Goal: Task Accomplishment & Management: Use online tool/utility

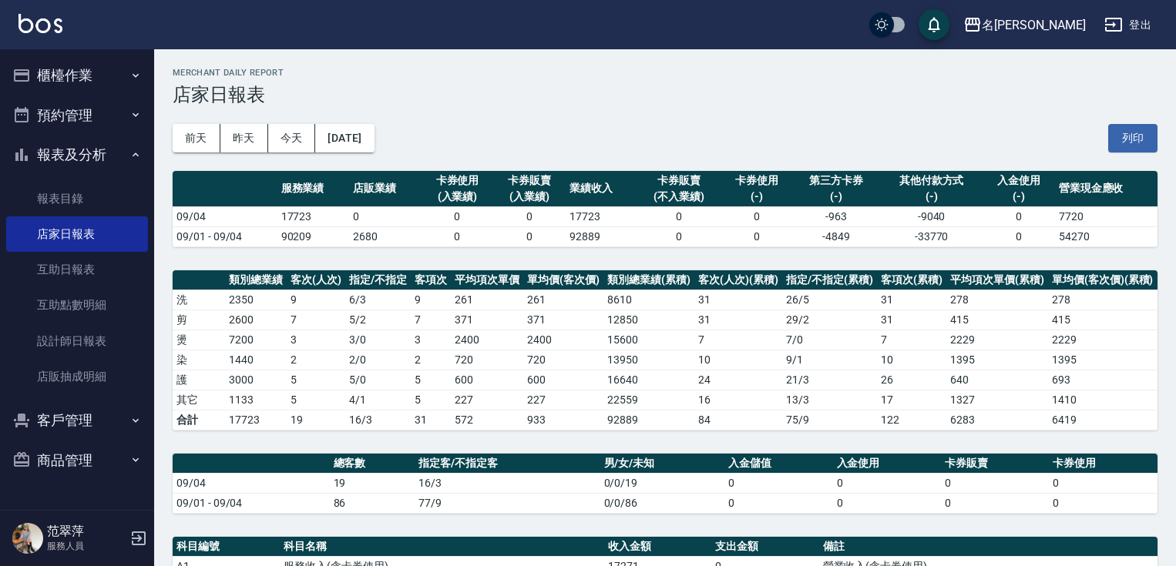
scroll to position [68, 0]
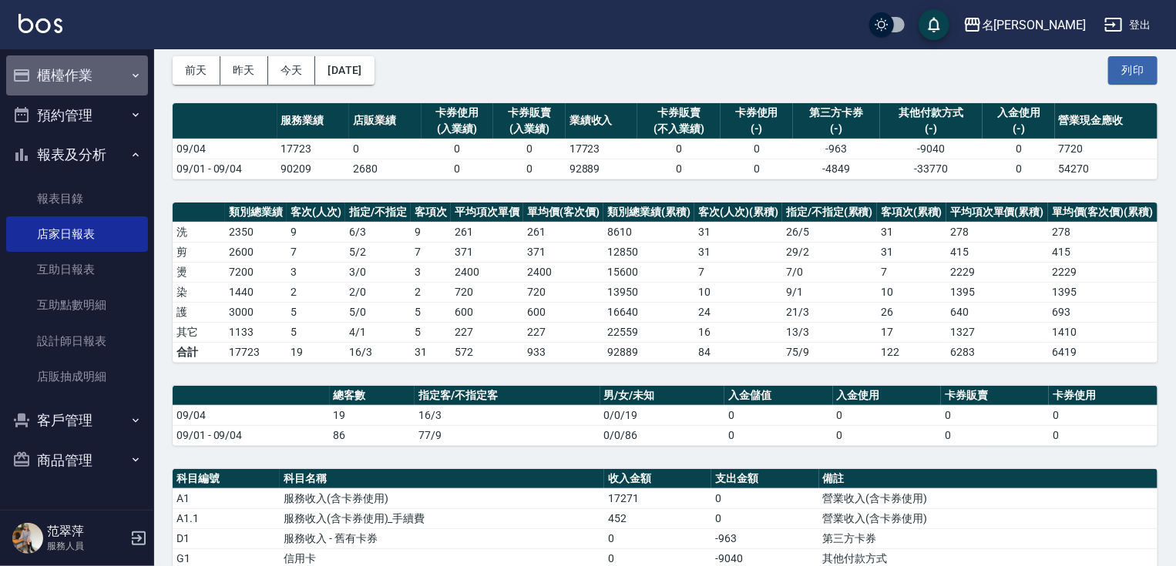
click at [83, 83] on button "櫃檯作業" at bounding box center [77, 75] width 142 height 40
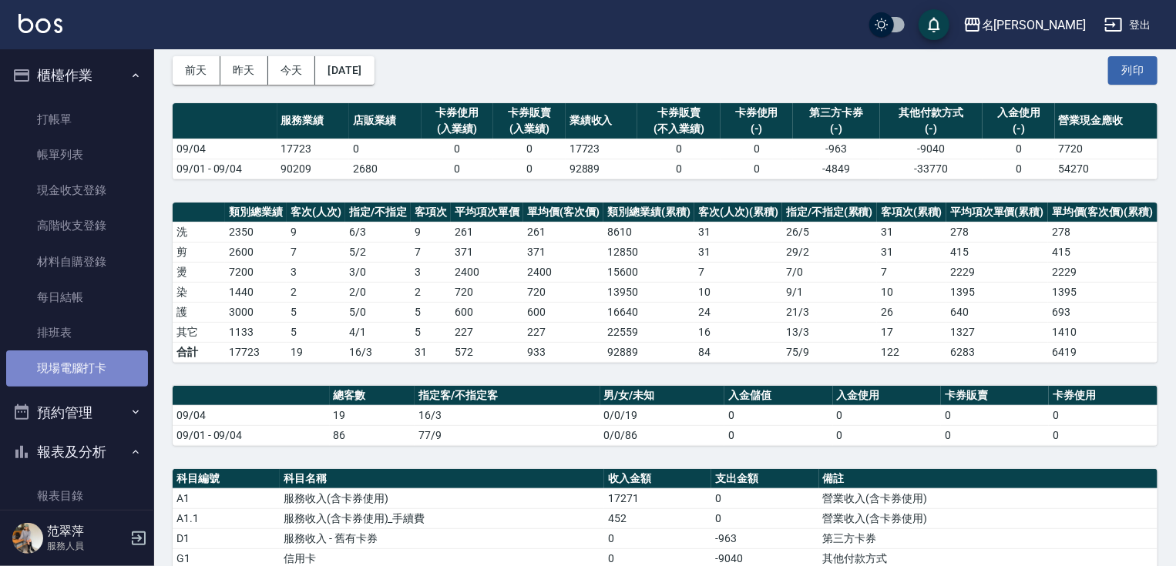
click at [110, 360] on link "現場電腦打卡" at bounding box center [77, 367] width 142 height 35
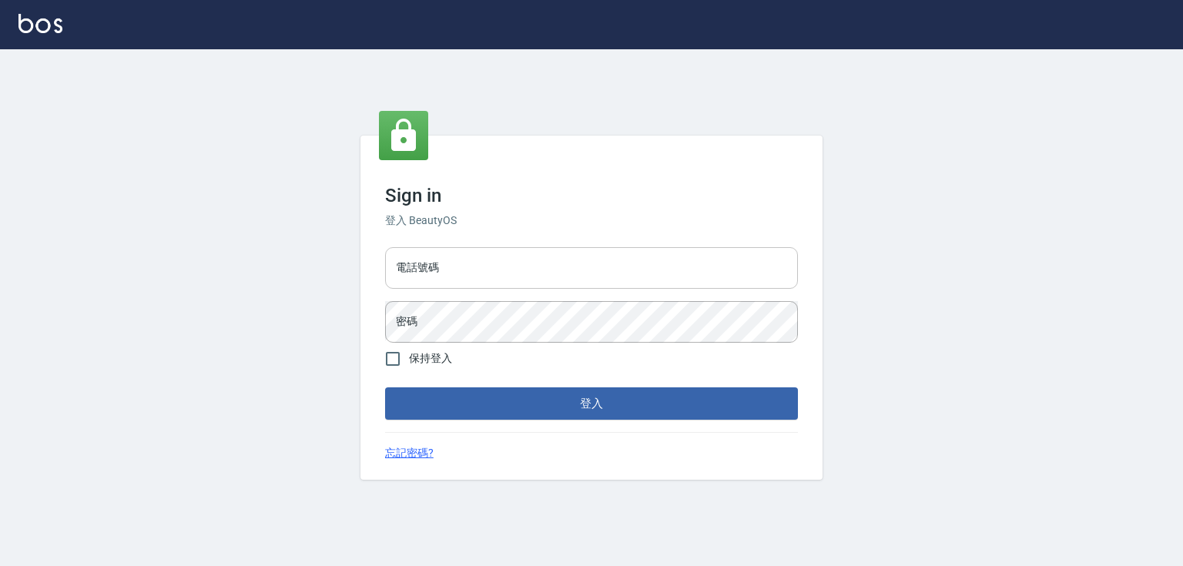
click at [512, 268] on input "電話號碼" at bounding box center [591, 268] width 413 height 42
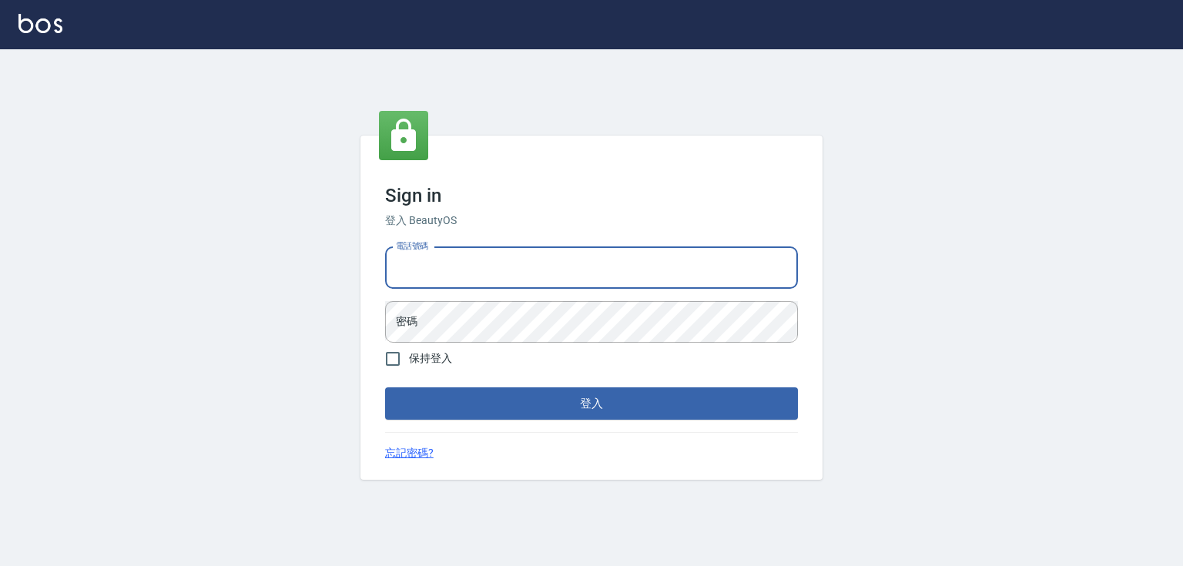
type input "0932942809"
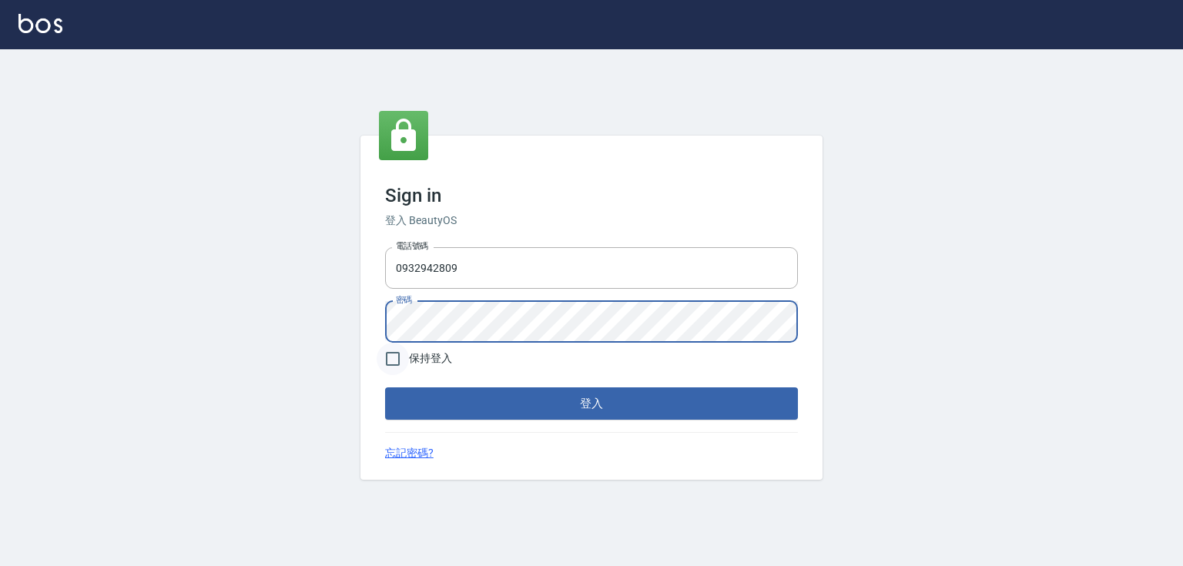
click at [392, 358] on input "保持登入" at bounding box center [393, 359] width 32 height 32
checkbox input "true"
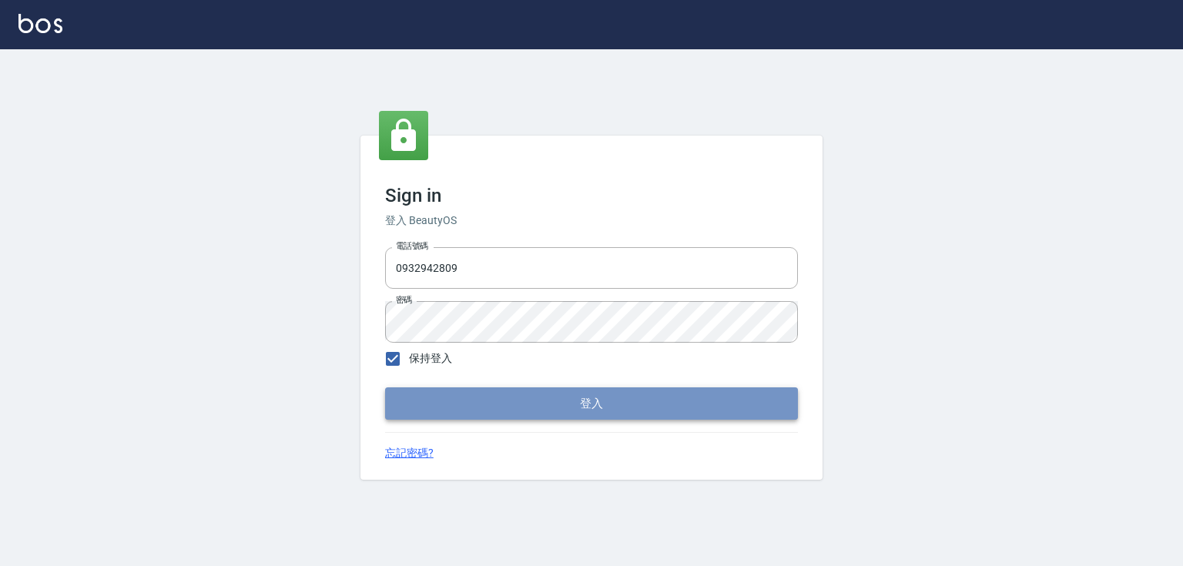
click at [471, 396] on button "登入" at bounding box center [591, 403] width 413 height 32
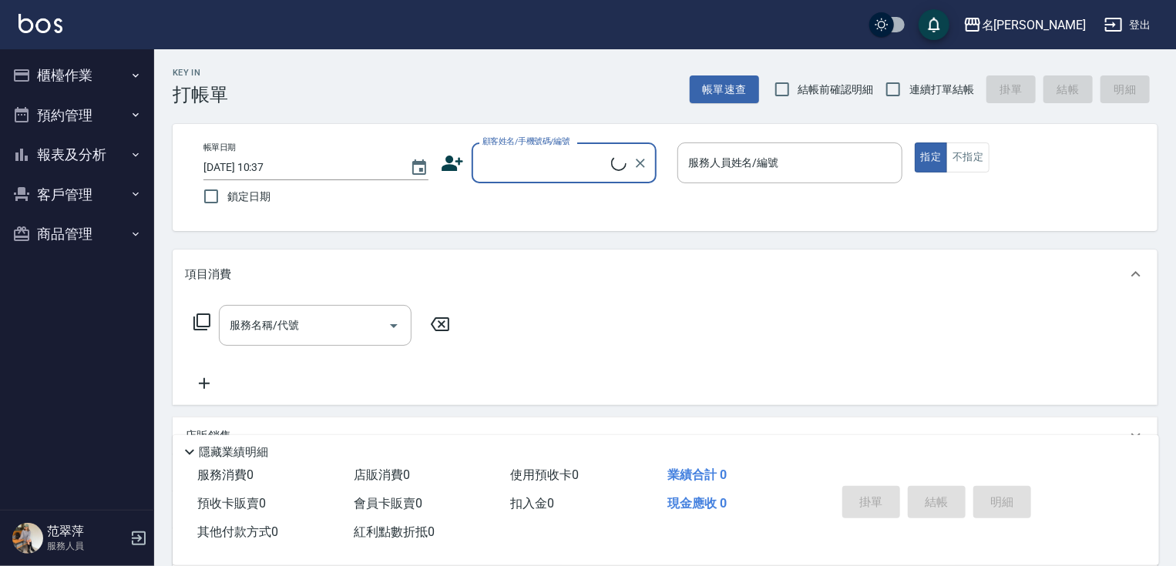
click at [62, 71] on button "櫃檯作業" at bounding box center [77, 75] width 142 height 40
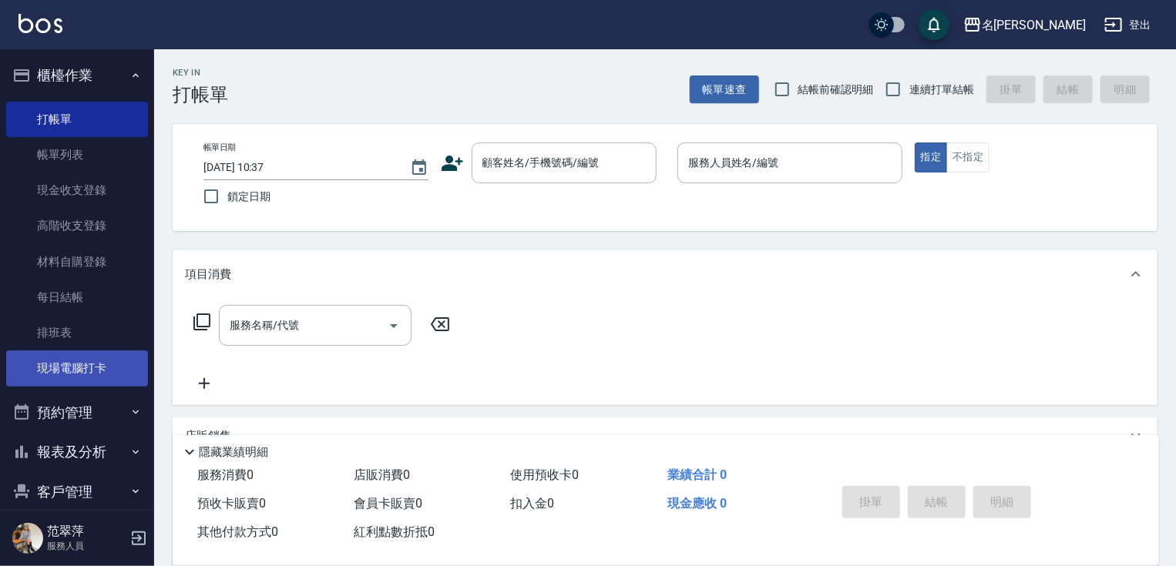
click at [106, 361] on link "現場電腦打卡" at bounding box center [77, 367] width 142 height 35
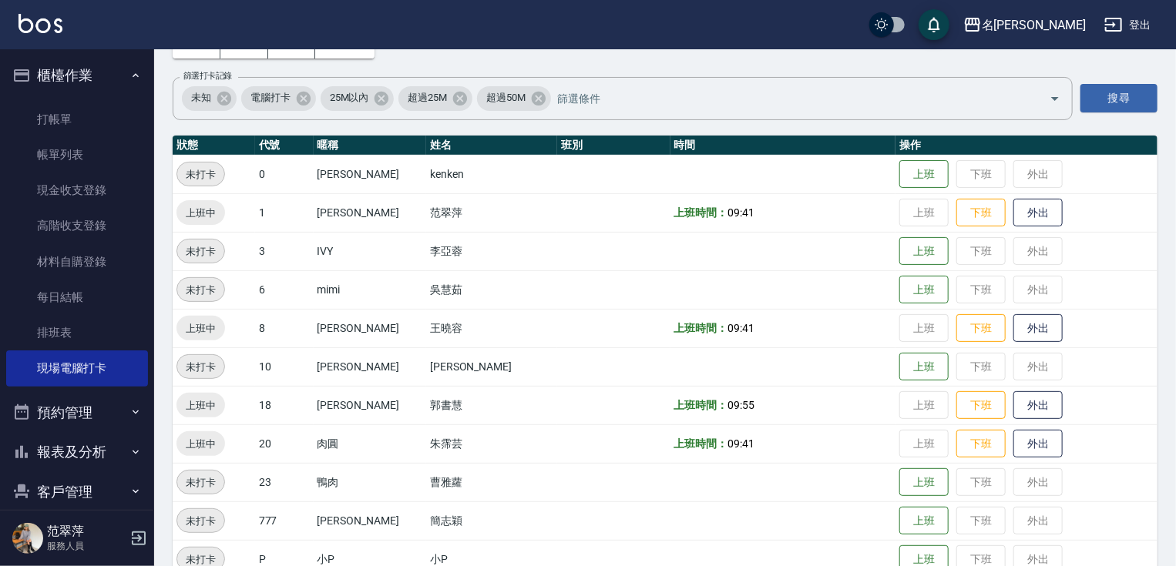
scroll to position [95, 0]
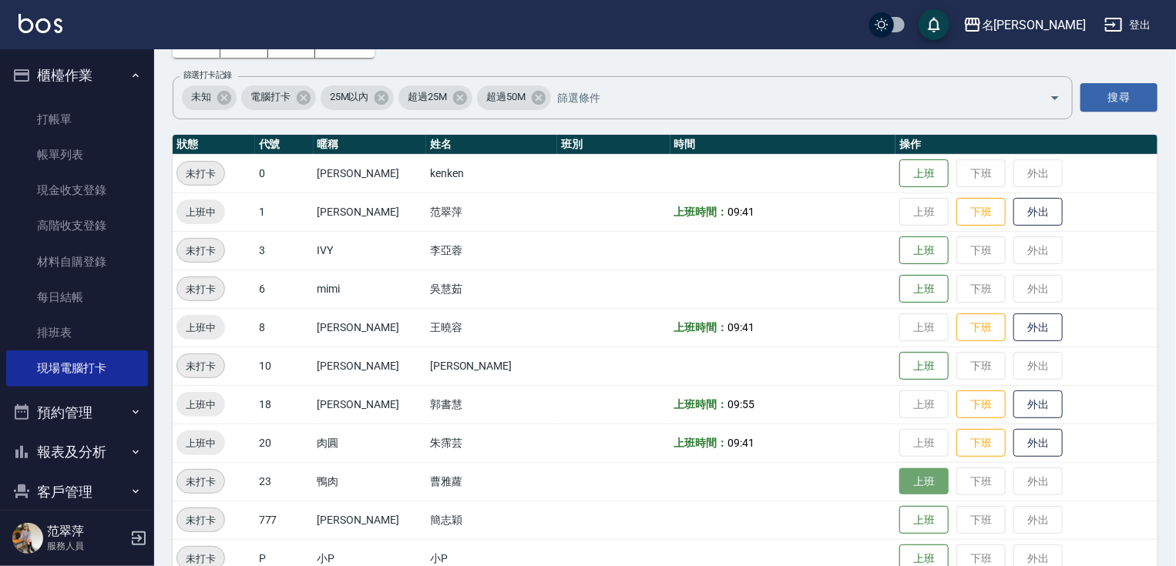
click at [899, 481] on button "上班" at bounding box center [923, 481] width 49 height 27
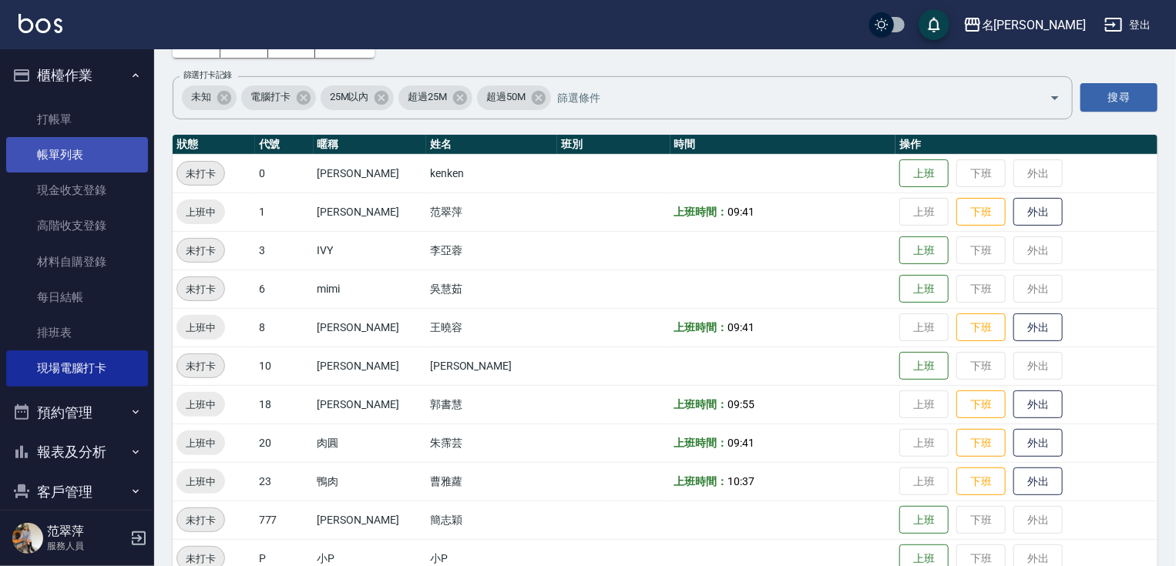
click at [82, 152] on link "帳單列表" at bounding box center [77, 154] width 142 height 35
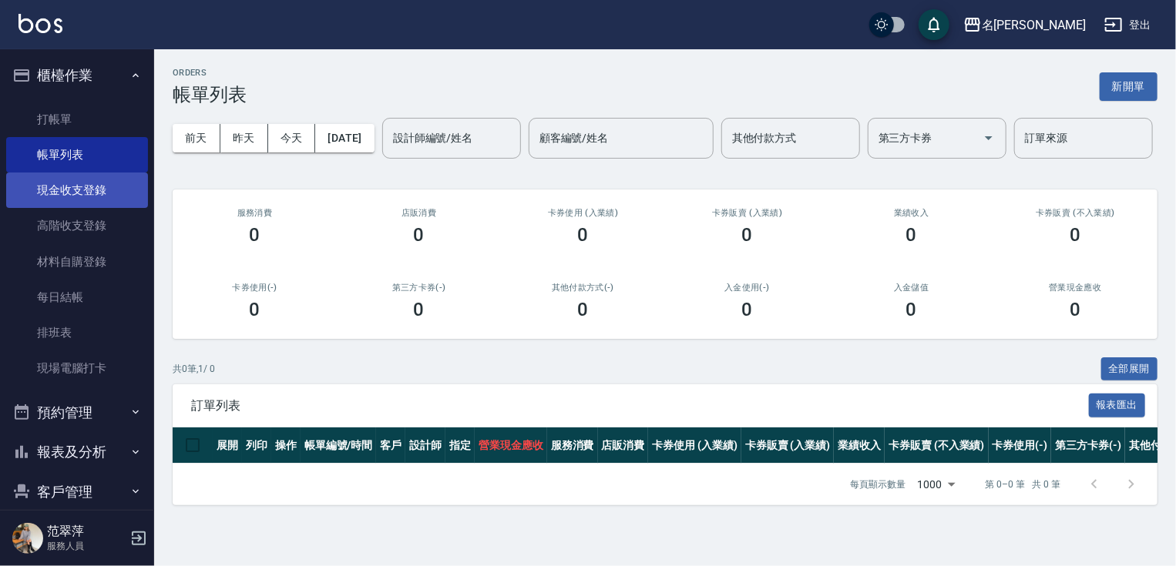
click at [62, 198] on link "現金收支登錄" at bounding box center [77, 190] width 142 height 35
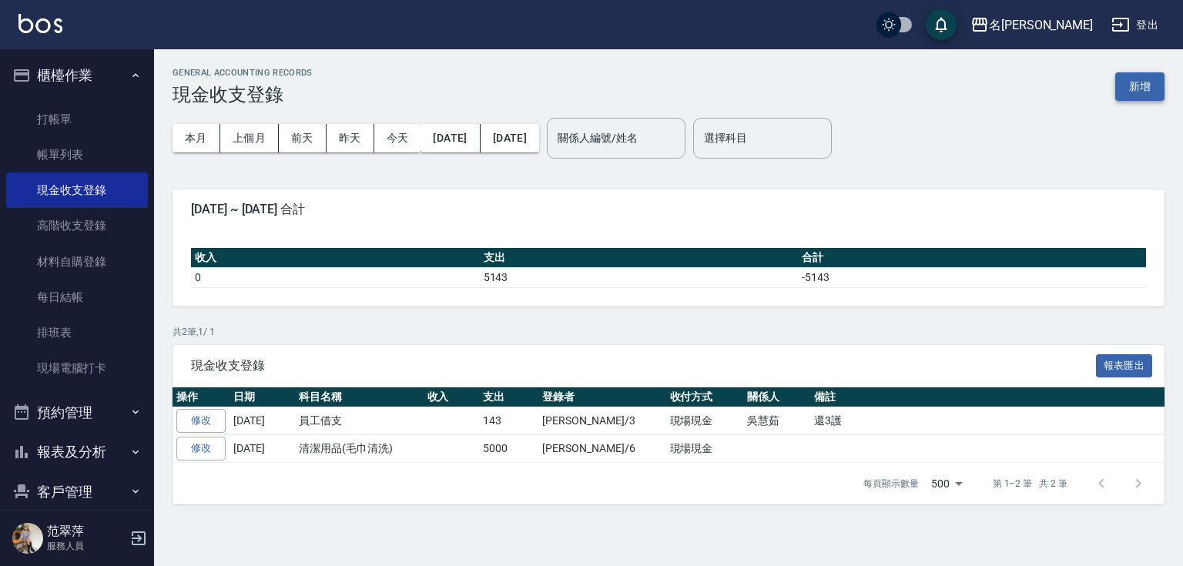
click at [1143, 86] on button "新增" at bounding box center [1139, 86] width 49 height 29
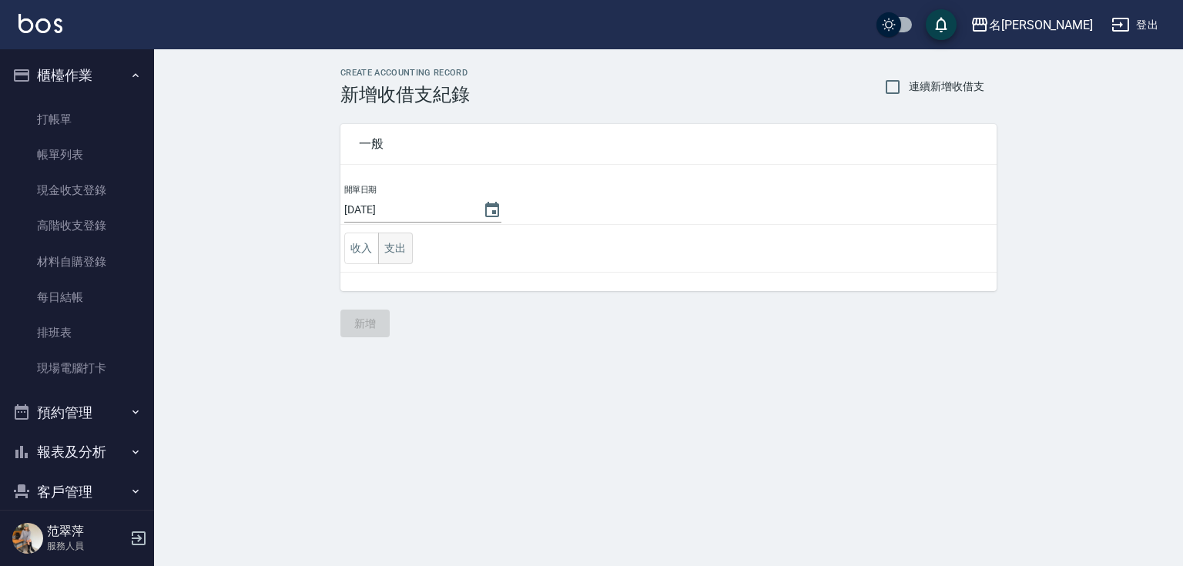
click at [398, 251] on button "支出" at bounding box center [395, 249] width 35 height 32
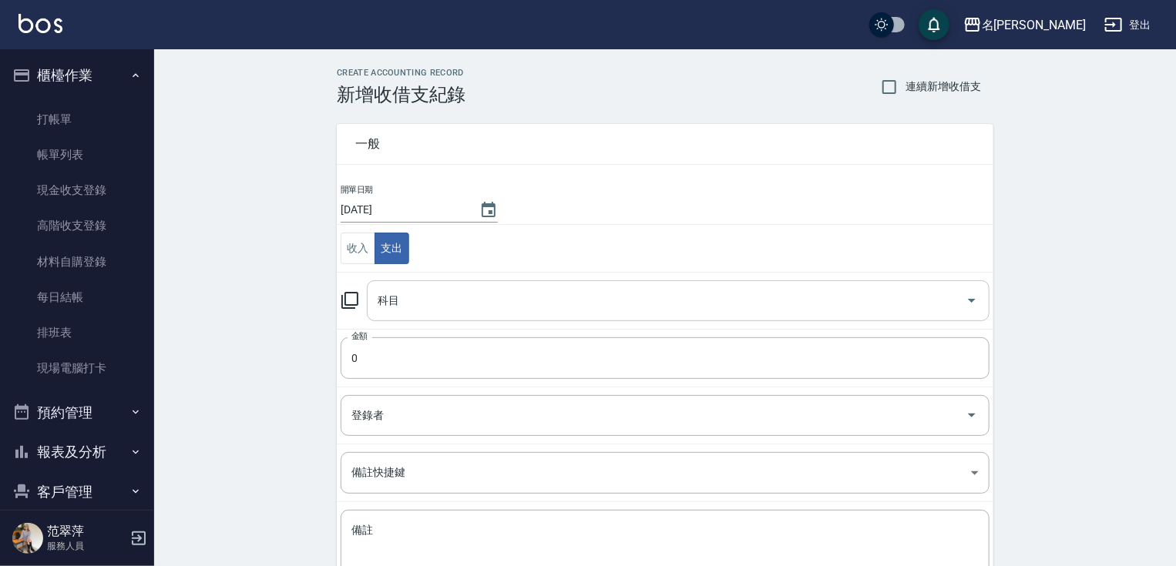
click at [384, 301] on div "科目 科目" at bounding box center [678, 300] width 622 height 41
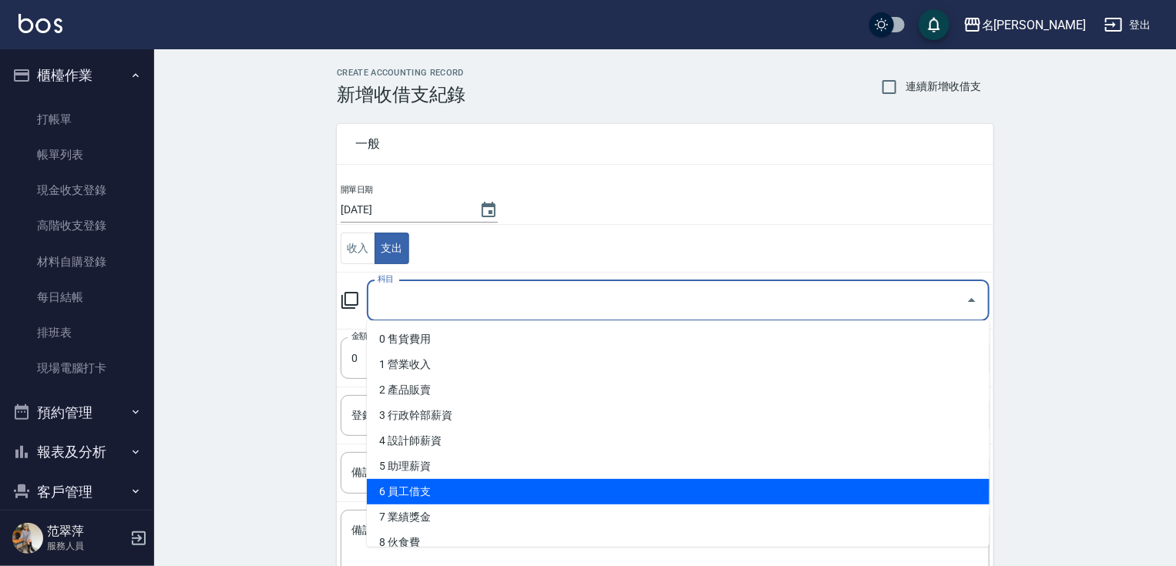
click at [494, 500] on li "6 員工借支" at bounding box center [678, 491] width 622 height 25
type input "6 員工借支"
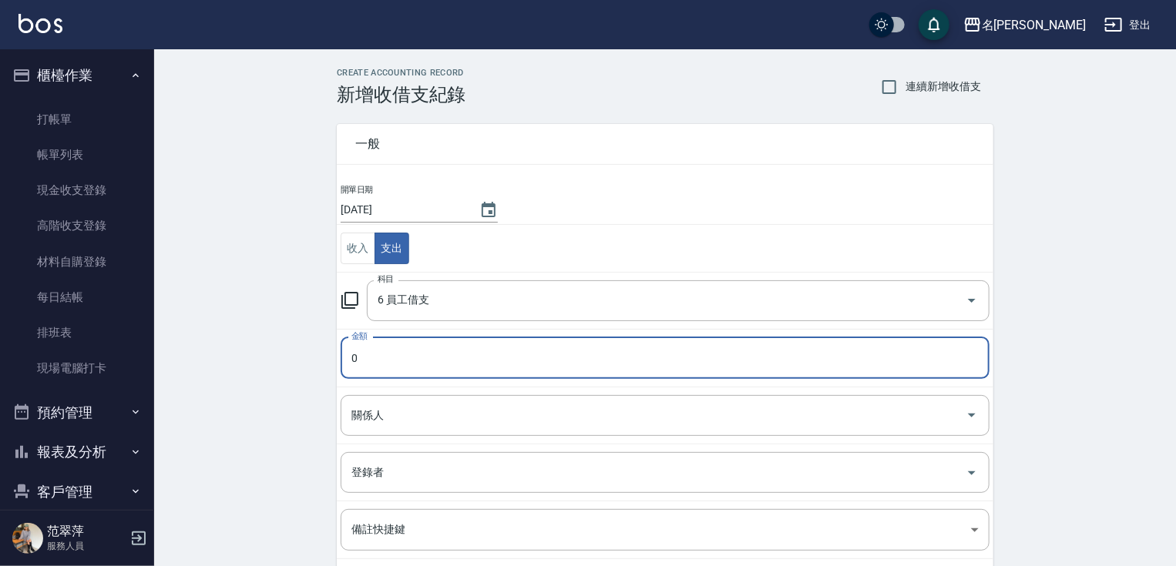
click at [404, 350] on input "0" at bounding box center [664, 358] width 649 height 42
click at [397, 354] on input "0" at bounding box center [664, 358] width 649 height 42
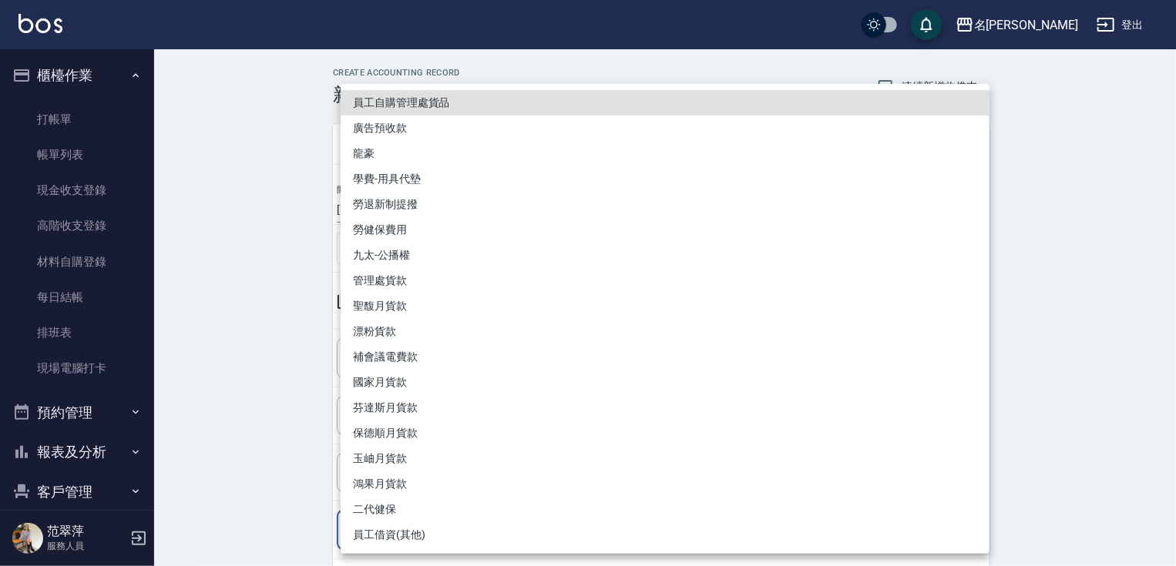
click at [487, 528] on body "名留竹林 登出 櫃檯作業 打帳單 帳單列表 現金收支登錄 高階收支登錄 材料自購登錄 每日結帳 排班表 現場電腦打卡 預約管理 預約管理 單日預約紀錄 單週預…" at bounding box center [588, 368] width 1176 height 737
click at [274, 396] on div at bounding box center [591, 283] width 1183 height 566
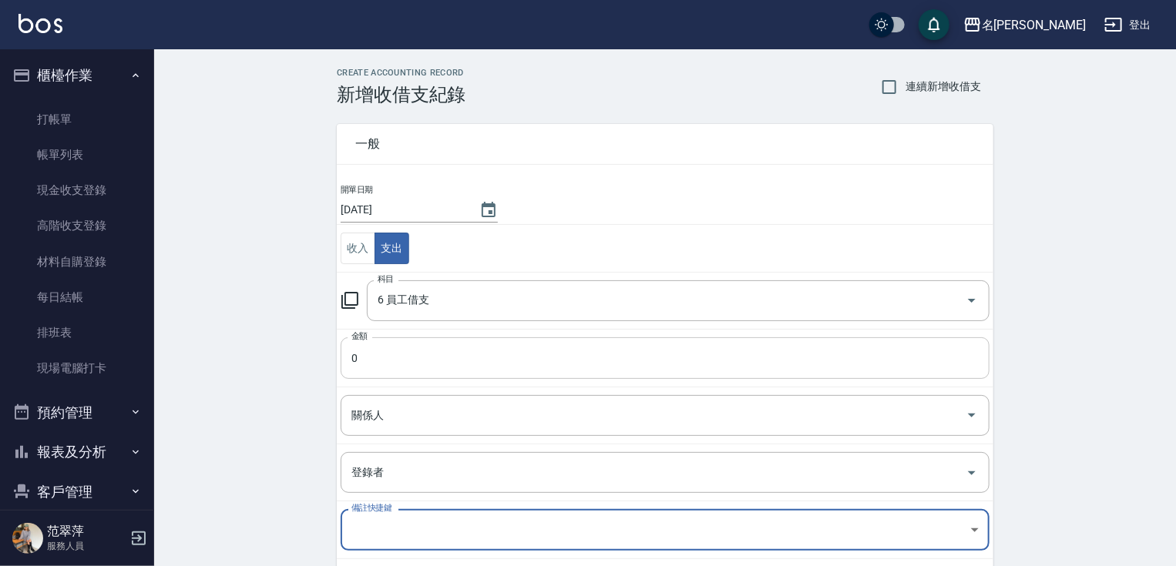
click at [385, 354] on input "0" at bounding box center [664, 358] width 649 height 42
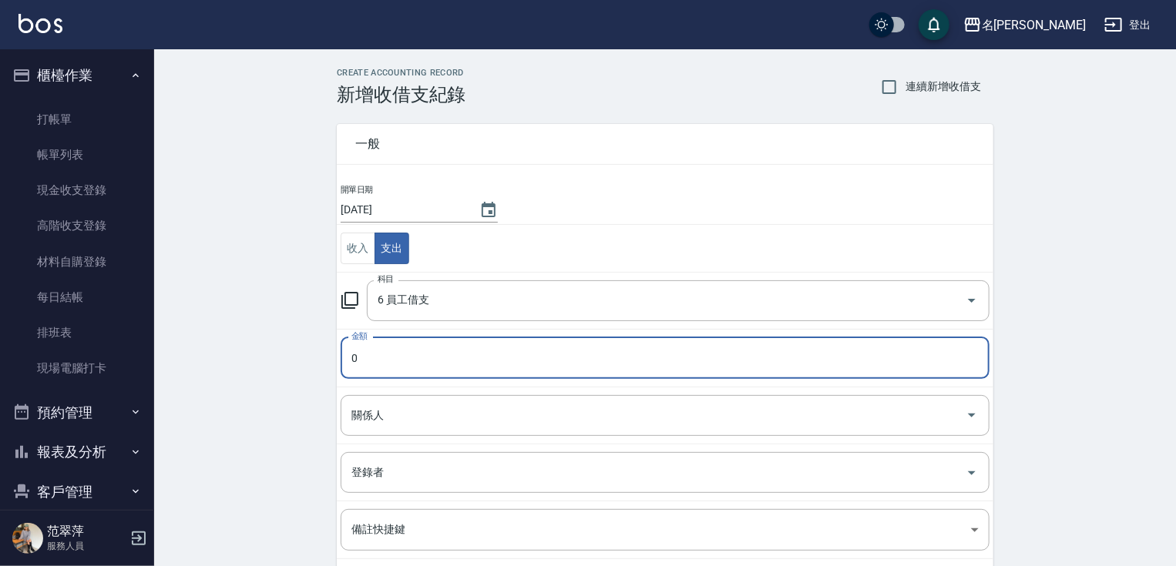
click at [385, 354] on input "0" at bounding box center [664, 358] width 649 height 42
drag, startPoint x: 363, startPoint y: 361, endPoint x: 372, endPoint y: 367, distance: 10.7
click at [354, 361] on input "0" at bounding box center [664, 358] width 649 height 42
drag, startPoint x: 361, startPoint y: 362, endPoint x: 342, endPoint y: 364, distance: 18.6
click at [333, 362] on div "一般 開單日期 2025/09/05 收入 支出 科目 6 員工借支 科目 金額 0 金額 關係人 關係人 登錄者 登錄者 備註快捷鍵 ​ 備註快捷鍵 備註 …" at bounding box center [655, 389] width 675 height 566
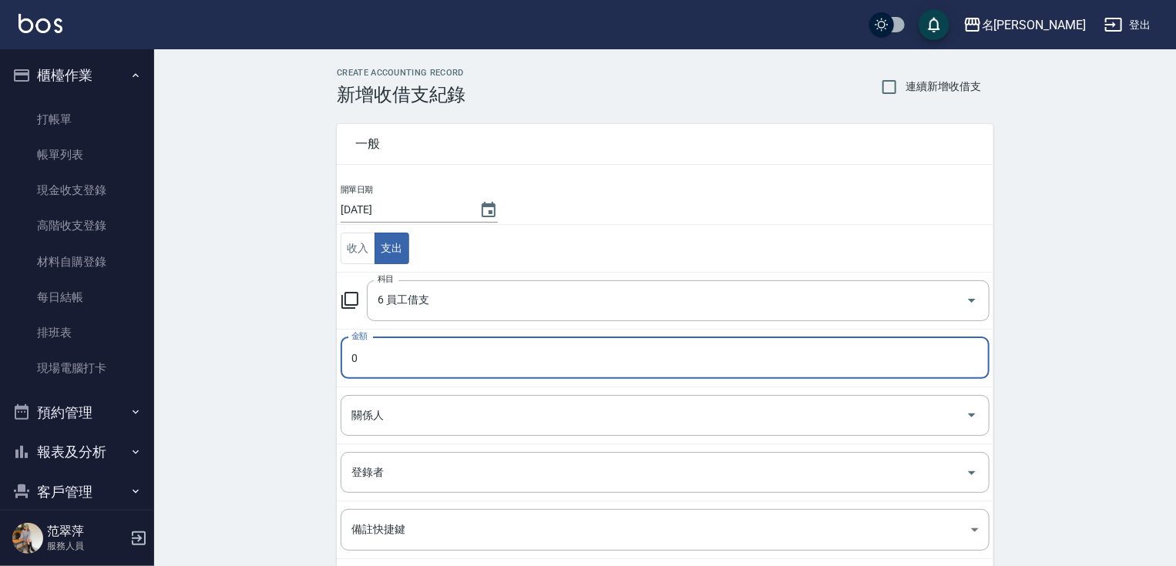
drag, startPoint x: 370, startPoint y: 357, endPoint x: 337, endPoint y: 361, distance: 32.5
click at [339, 361] on td "金額 0 金額" at bounding box center [665, 358] width 656 height 58
drag, startPoint x: 358, startPoint y: 360, endPoint x: 330, endPoint y: 360, distance: 28.5
click at [330, 360] on div "一般 開單日期 2025/09/05 收入 支出 科目 6 員工借支 科目 金額 0 金額 關係人 關係人 登錄者 登錄者 備註快捷鍵 ​ 備註快捷鍵 備註 …" at bounding box center [655, 389] width 675 height 566
click at [644, 0] on html "名留竹林 登出 櫃檯作業 打帳單 帳單列表 現金收支登錄 高階收支登錄 材料自購登錄 每日結帳 排班表 現場電腦打卡 預約管理 預約管理 單日預約紀錄 單週預…" at bounding box center [588, 368] width 1176 height 737
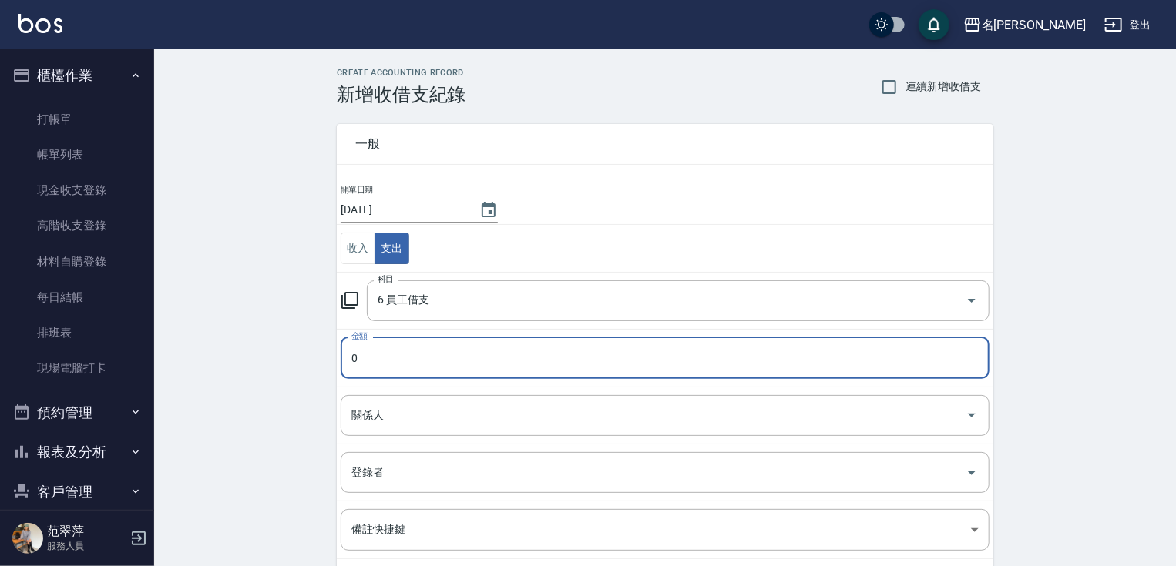
click at [350, 354] on input "0" at bounding box center [664, 358] width 649 height 42
type input "210"
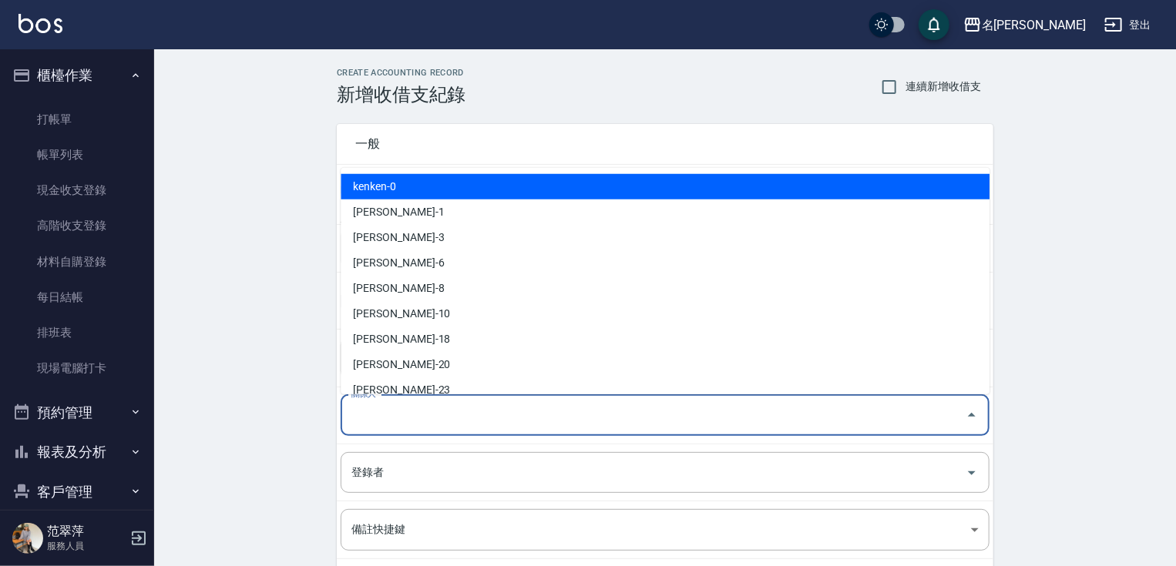
click at [366, 413] on div "關係人 關係人" at bounding box center [664, 415] width 649 height 41
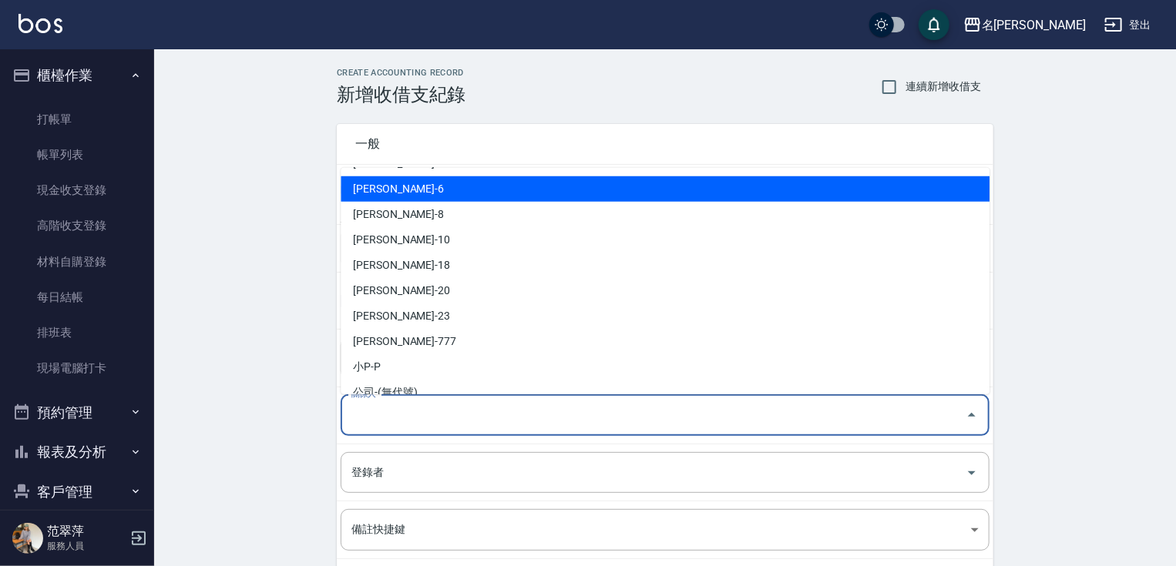
scroll to position [116, 0]
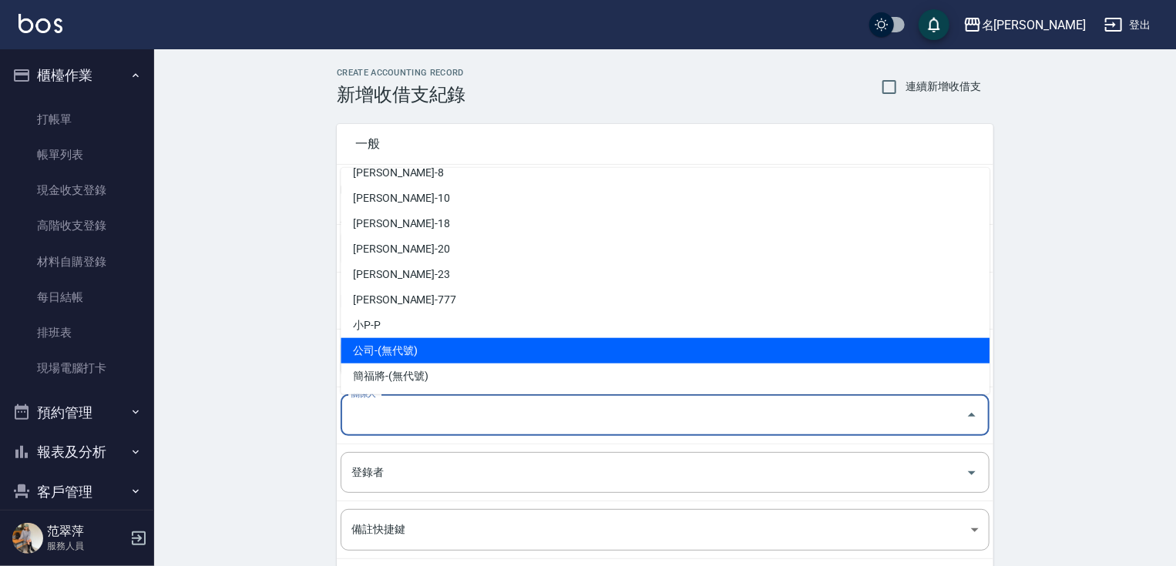
click at [476, 348] on li "公司-(無代號)" at bounding box center [664, 350] width 649 height 25
type input "公司-(無代號)"
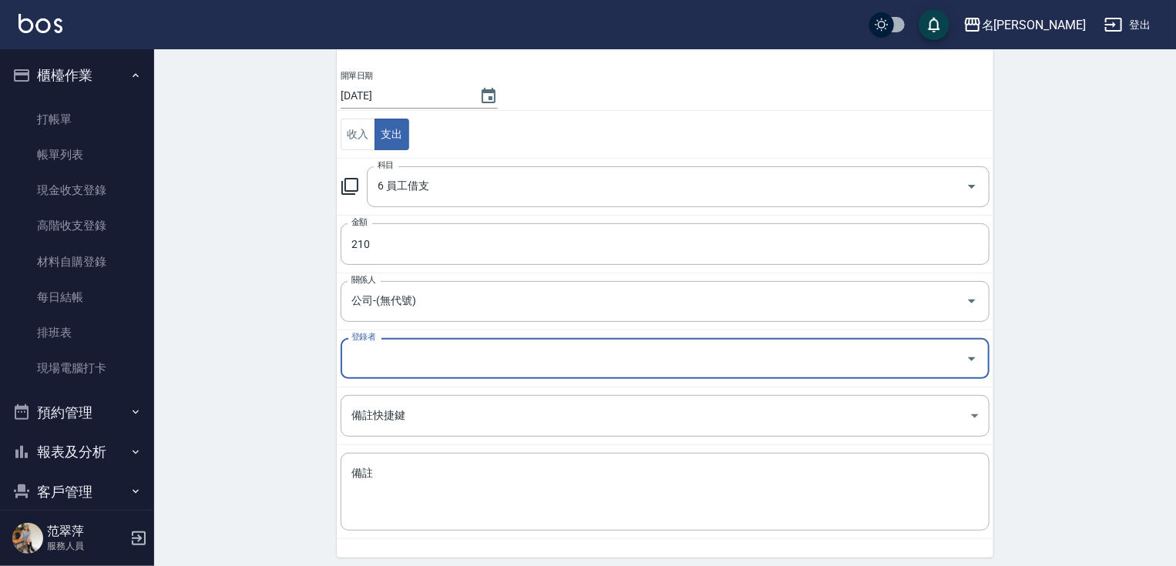
scroll to position [129, 0]
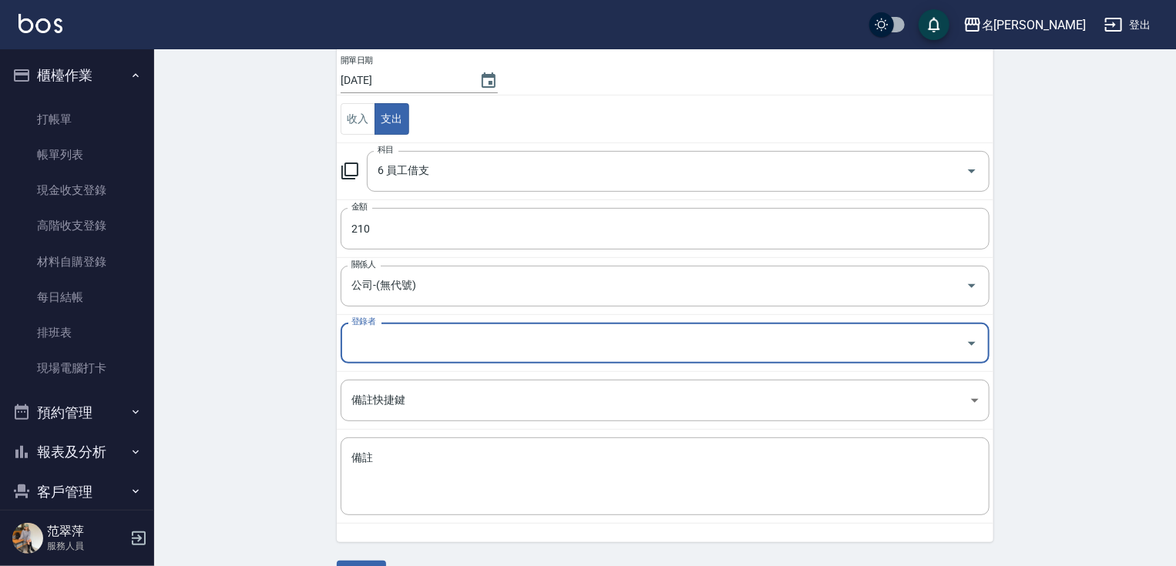
click at [386, 334] on input "登錄者" at bounding box center [653, 343] width 612 height 27
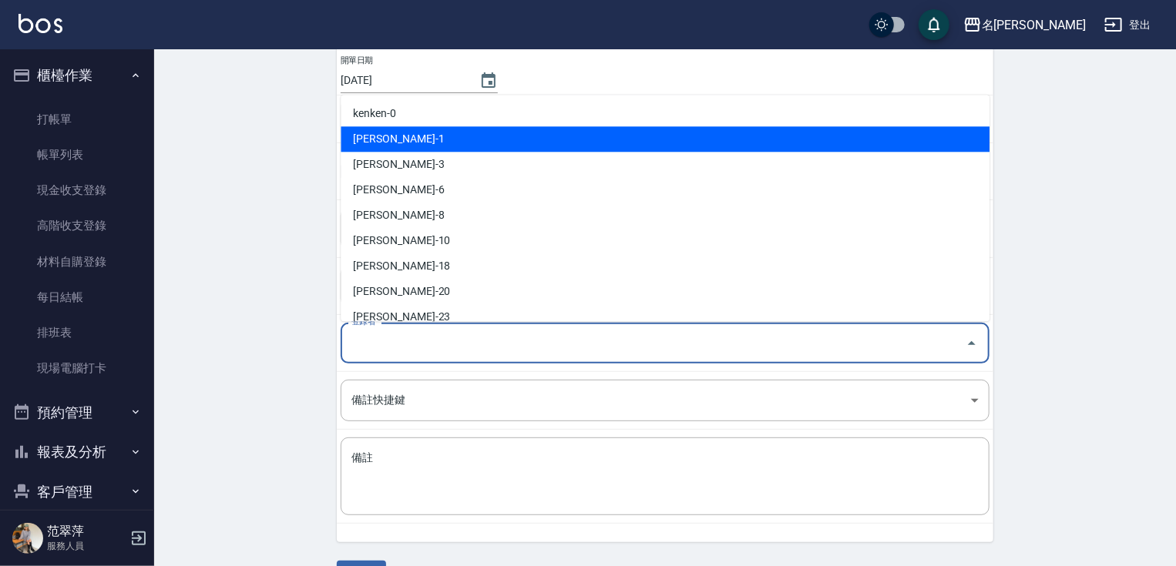
click at [388, 132] on li "范翠萍-1" at bounding box center [664, 138] width 649 height 25
type input "范翠萍-1"
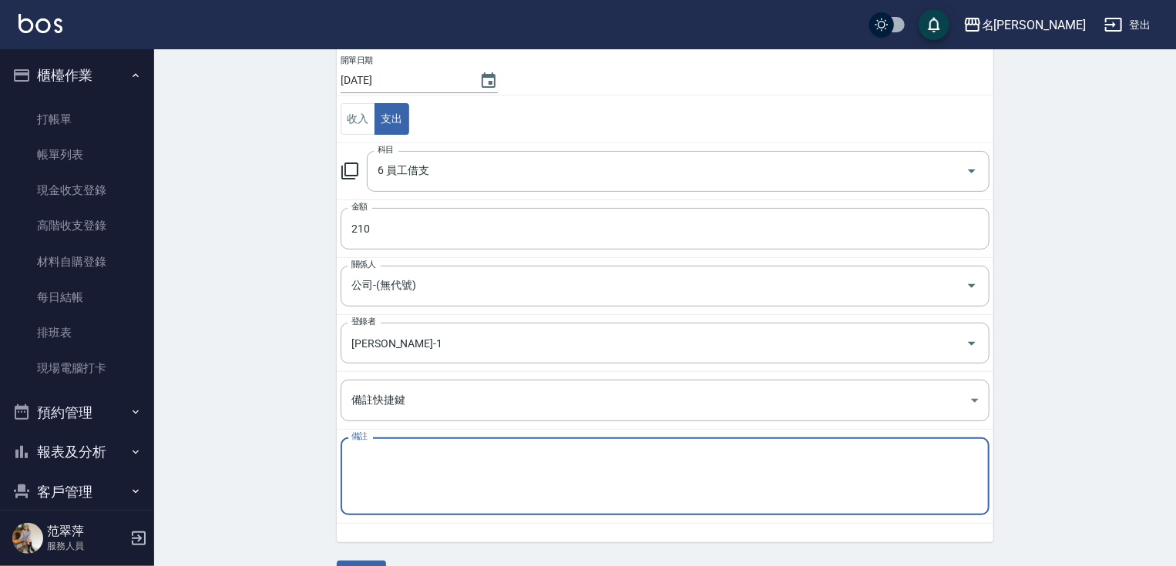
click at [376, 459] on textarea "備註" at bounding box center [664, 477] width 627 height 52
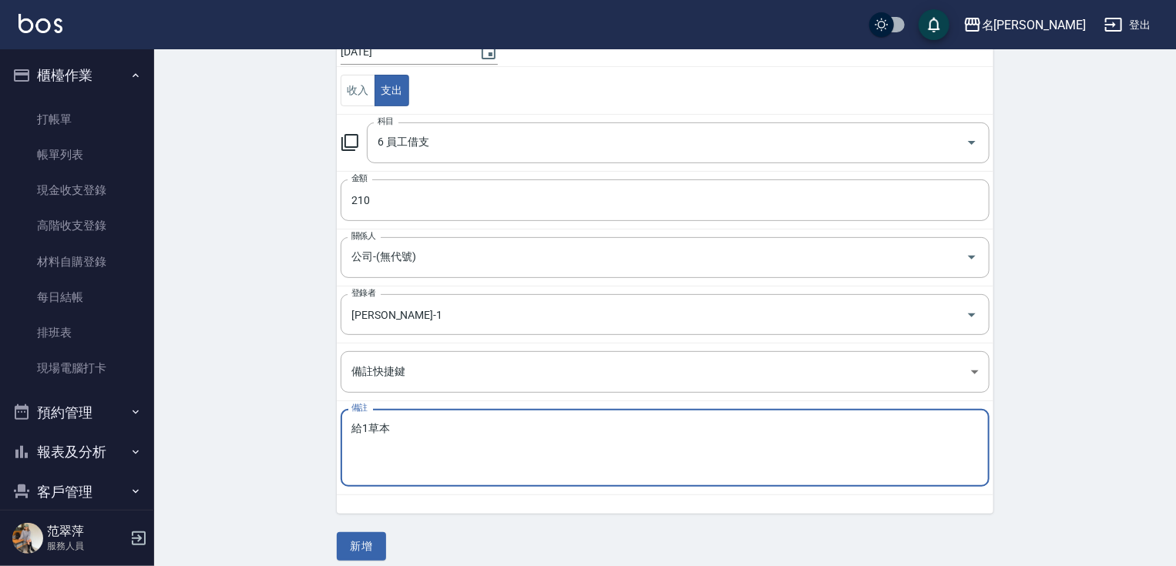
scroll to position [169, 0]
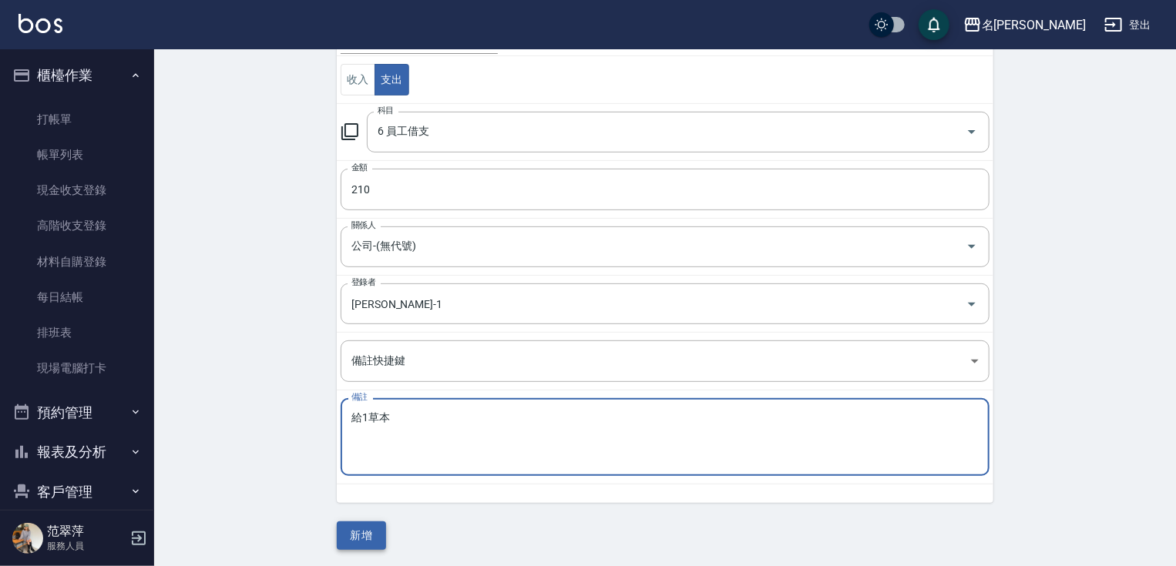
type textarea "給1草本"
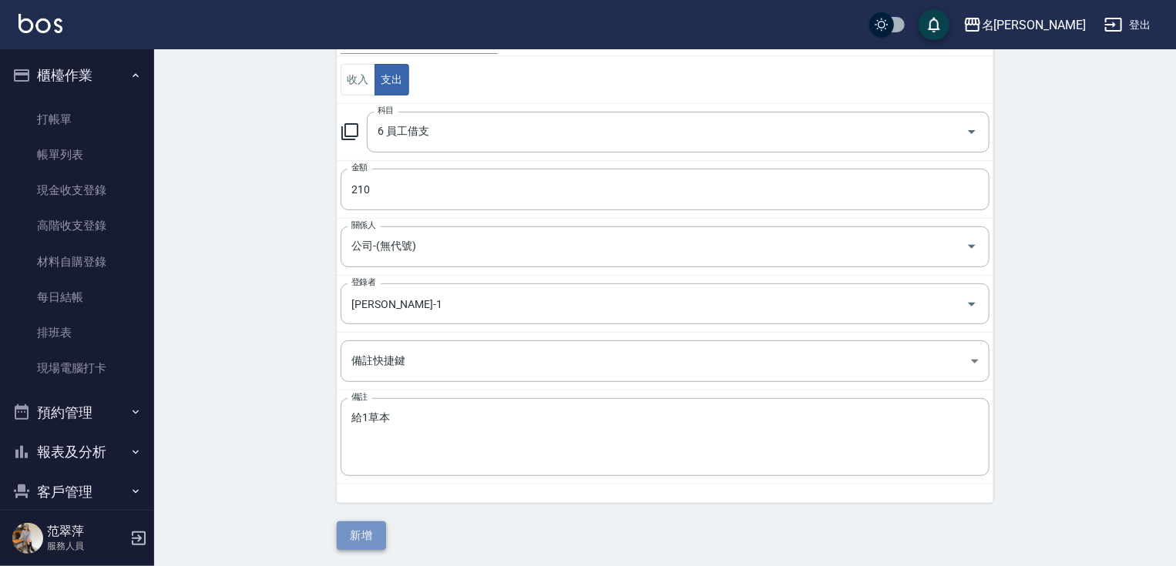
click at [367, 535] on button "新增" at bounding box center [361, 536] width 49 height 29
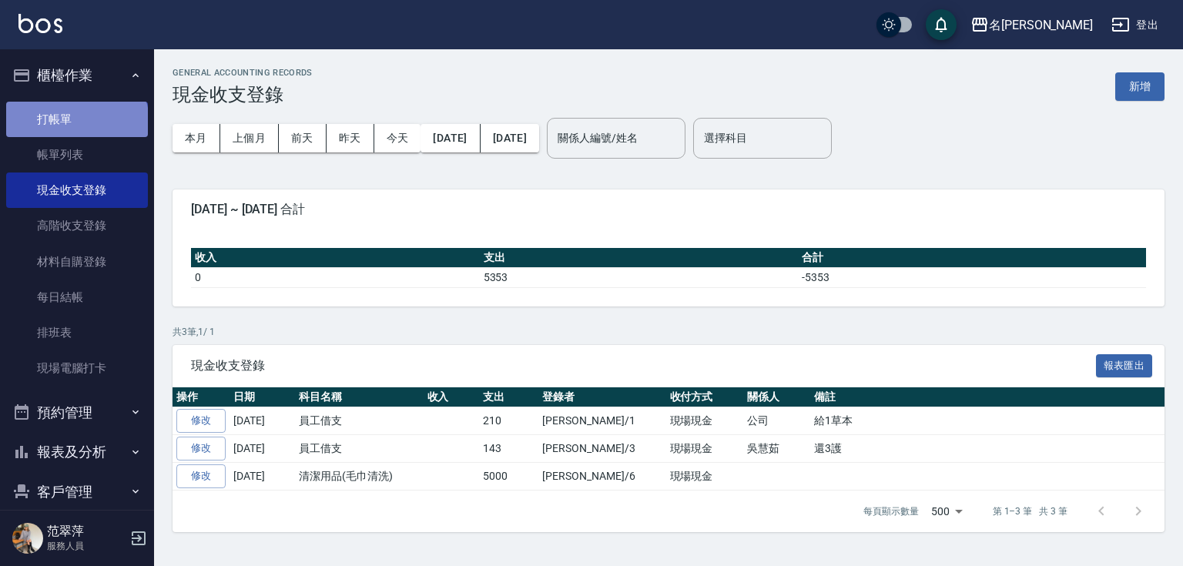
click at [75, 122] on link "打帳單" at bounding box center [77, 119] width 142 height 35
